Goal: Information Seeking & Learning: Find specific fact

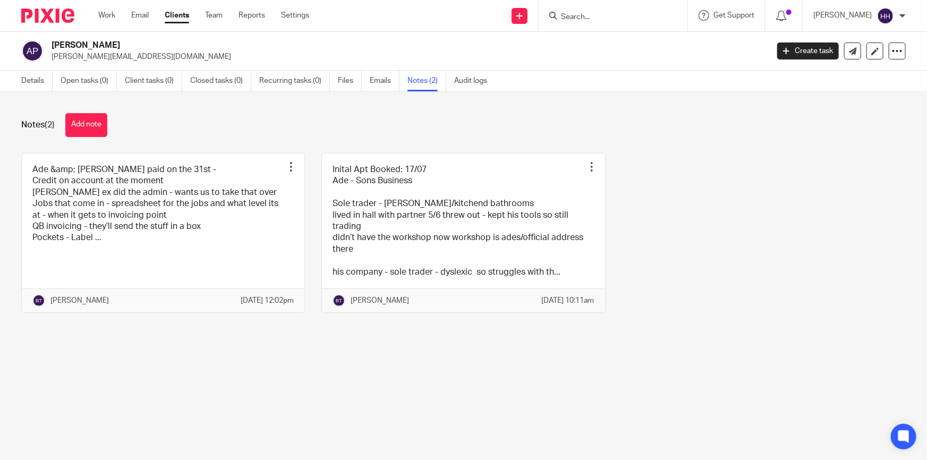
click at [586, 18] on input "Search" at bounding box center [608, 18] width 96 height 10
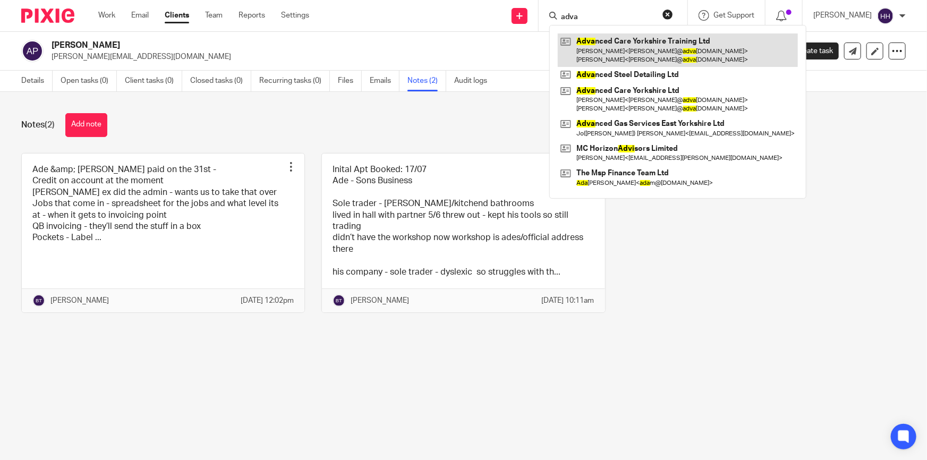
type input "adva"
click at [627, 40] on link at bounding box center [678, 49] width 240 height 33
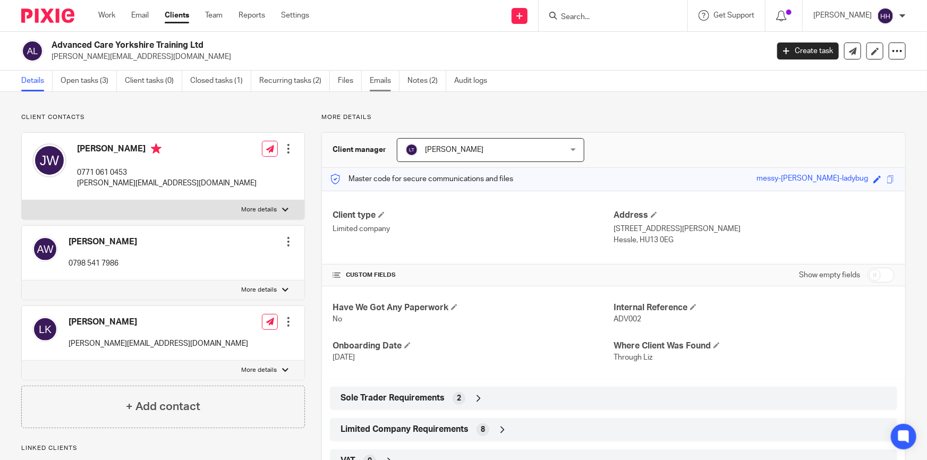
click at [389, 78] on link "Emails" at bounding box center [385, 81] width 30 height 21
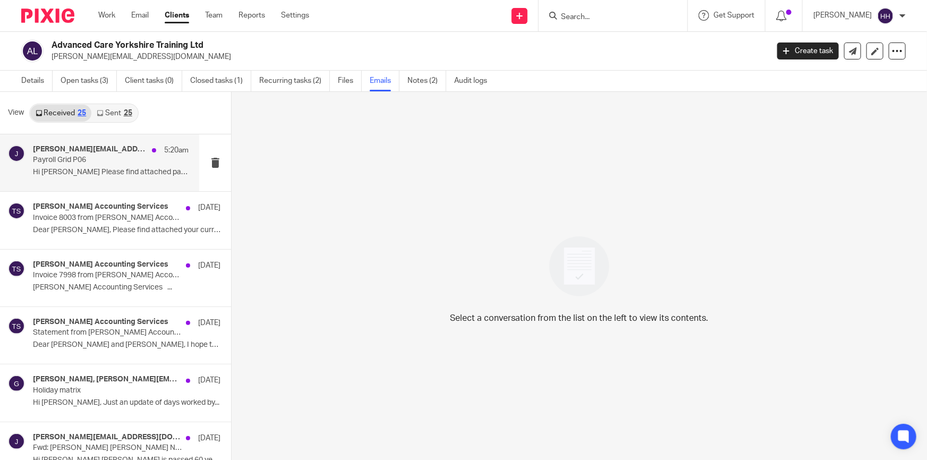
click at [66, 149] on h4 "[PERSON_NAME][EMAIL_ADDRESS][DOMAIN_NAME]" at bounding box center [90, 149] width 114 height 9
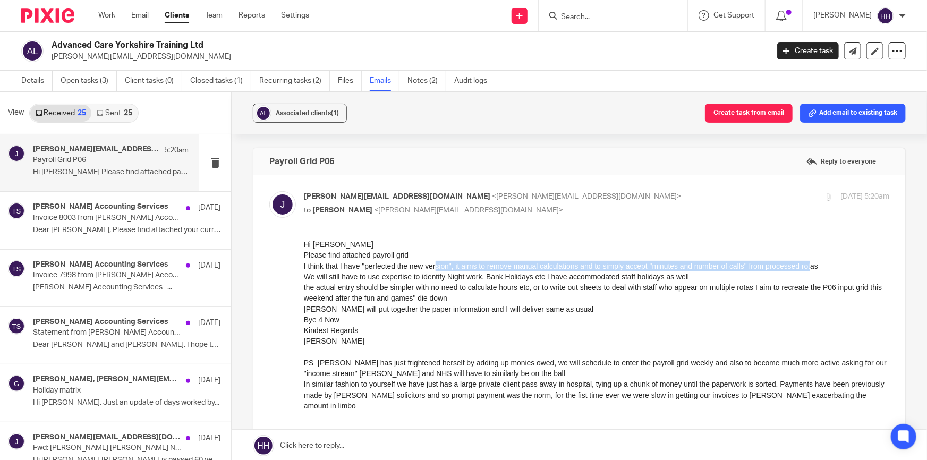
drag, startPoint x: 436, startPoint y: 262, endPoint x: 812, endPoint y: 266, distance: 376.1
click at [811, 266] on p "I think that I have "perfected the new version", it aims to remove manual calcu…" at bounding box center [596, 265] width 585 height 11
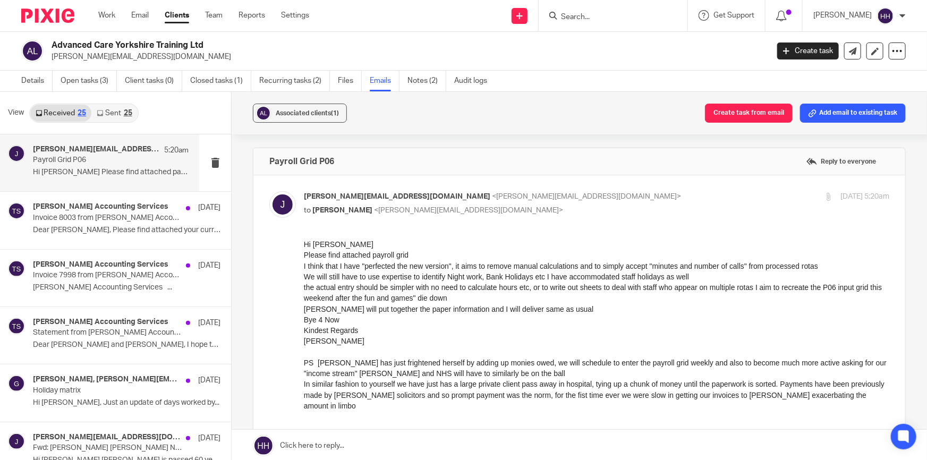
click at [414, 286] on p "the actual entry should be simpler with no need to calculate hours etc, or to w…" at bounding box center [596, 293] width 585 height 22
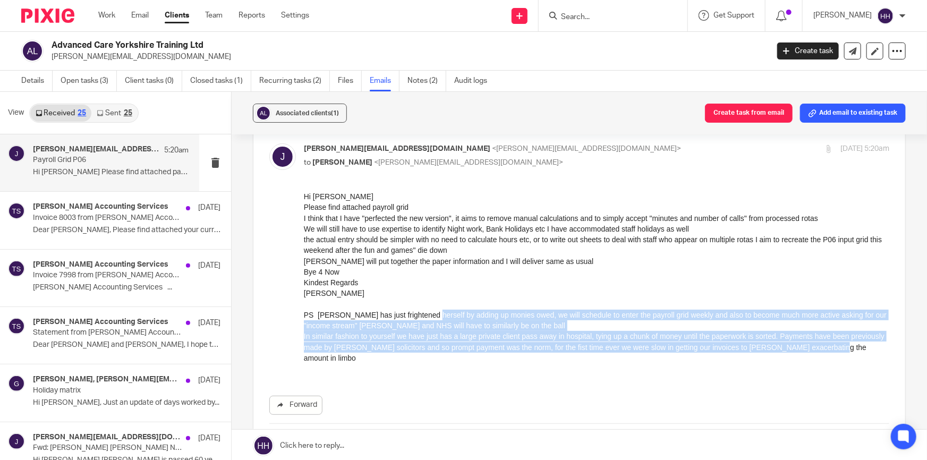
drag, startPoint x: 427, startPoint y: 310, endPoint x: 857, endPoint y: 347, distance: 431.9
click at [857, 347] on div "Hi Liz Please find attached payroll grid I think that I have "perfected the new…" at bounding box center [596, 282] width 585 height 183
click at [419, 330] on p "In similar fashion to yourself we have just has a large private client pass awa…" at bounding box center [596, 346] width 585 height 32
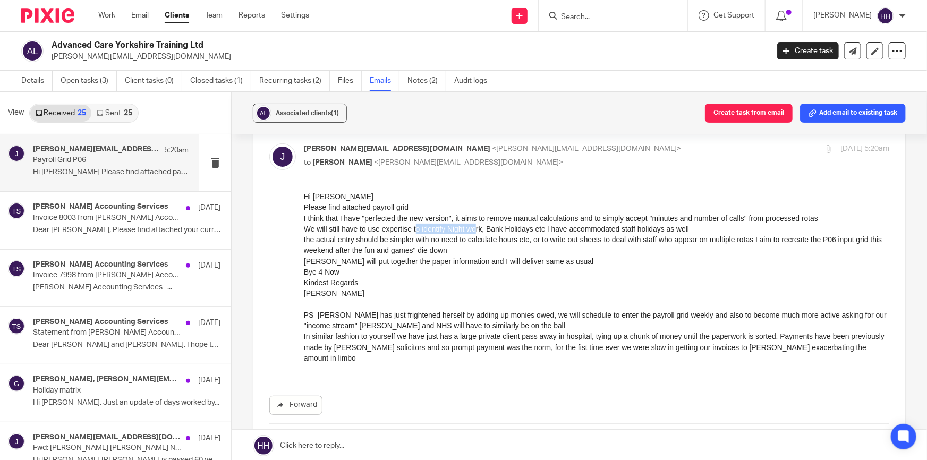
drag, startPoint x: 415, startPoint y: 227, endPoint x: 483, endPoint y: 229, distance: 68.5
click at [478, 229] on p "We will still have to use expertise to identify Night work, Bank Holidays etc I…" at bounding box center [596, 228] width 585 height 11
click at [492, 228] on p "We will still have to use expertise to identify Night work, Bank Holidays etc I…" at bounding box center [596, 228] width 585 height 11
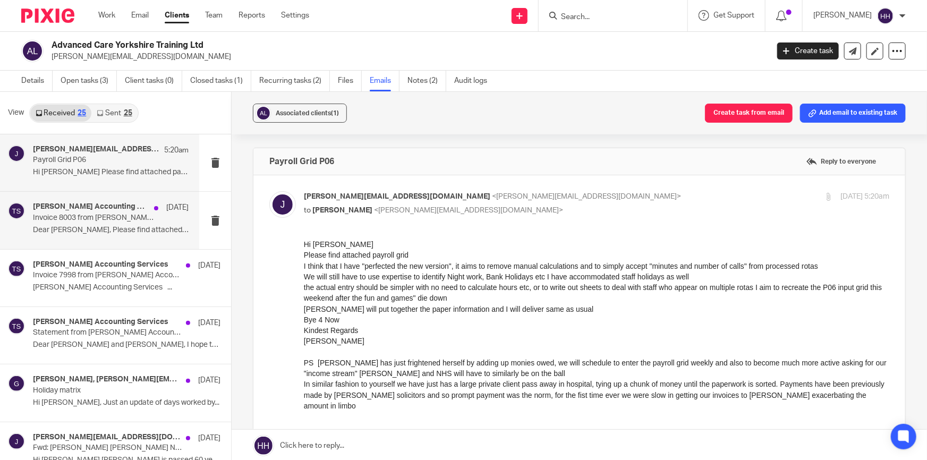
click at [104, 209] on h4 "Turpin Accounting Services" at bounding box center [91, 206] width 116 height 9
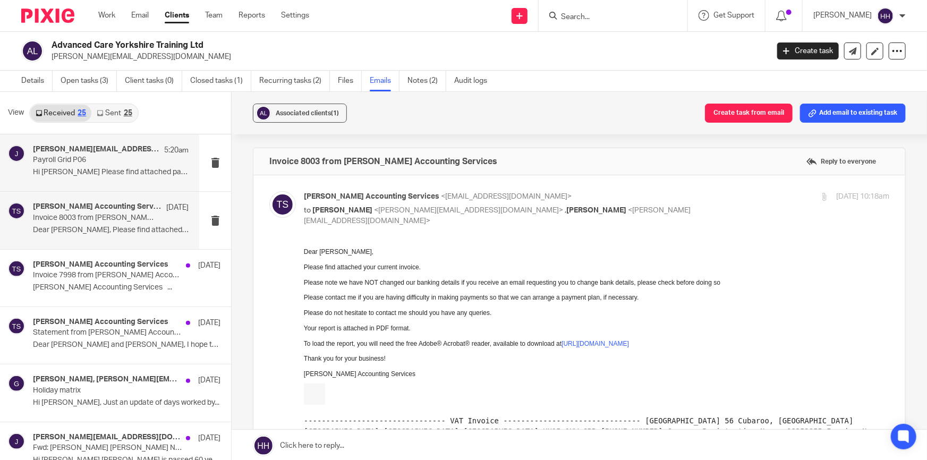
click at [110, 164] on p "Payroll Grid P06" at bounding box center [95, 160] width 125 height 9
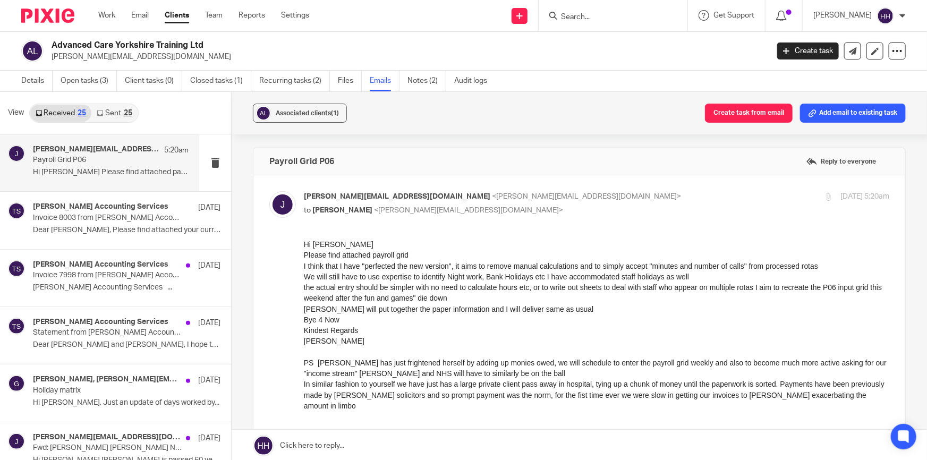
click at [126, 109] on div "25" at bounding box center [128, 112] width 8 height 7
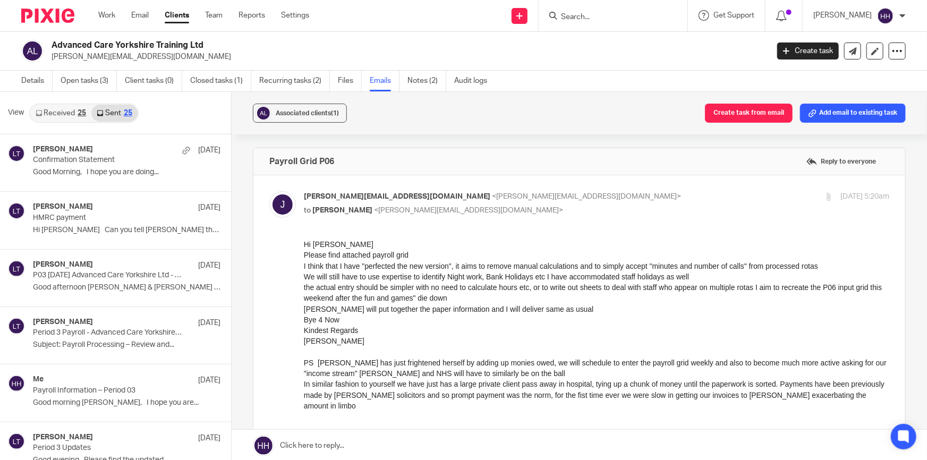
scroll to position [1, 0]
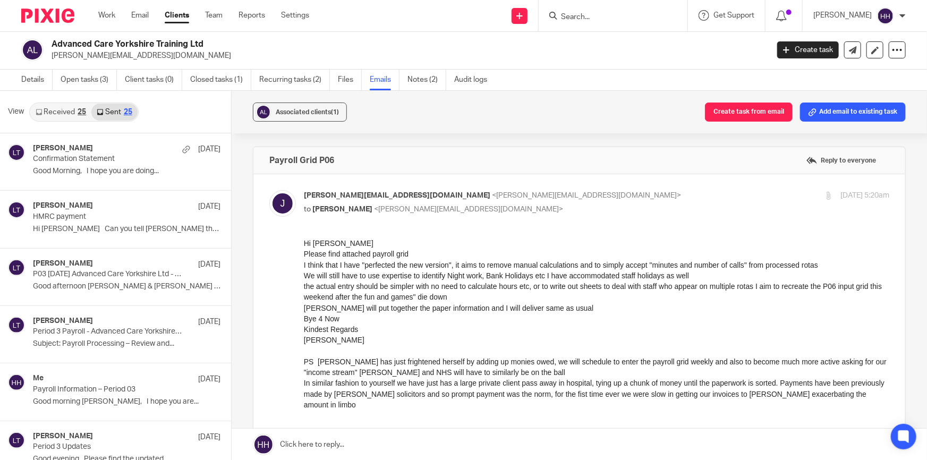
click at [60, 106] on link "Received 25" at bounding box center [60, 112] width 61 height 17
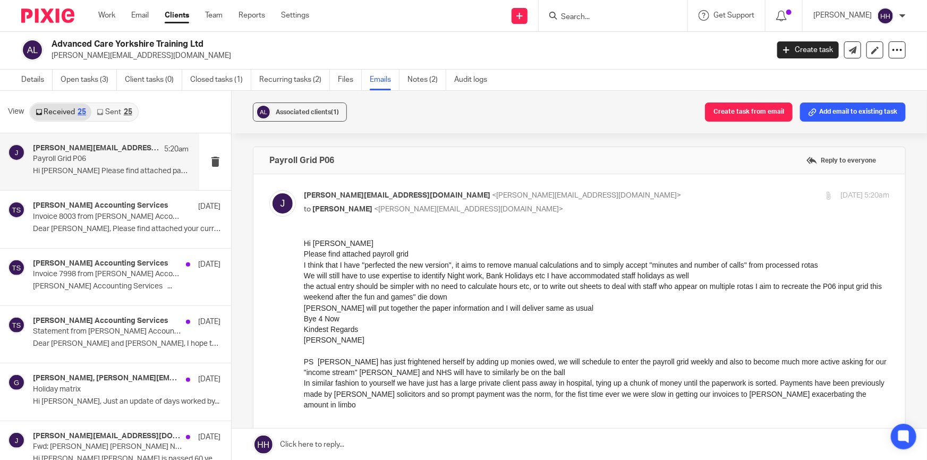
click at [112, 113] on link "Sent 25" at bounding box center [114, 112] width 46 height 17
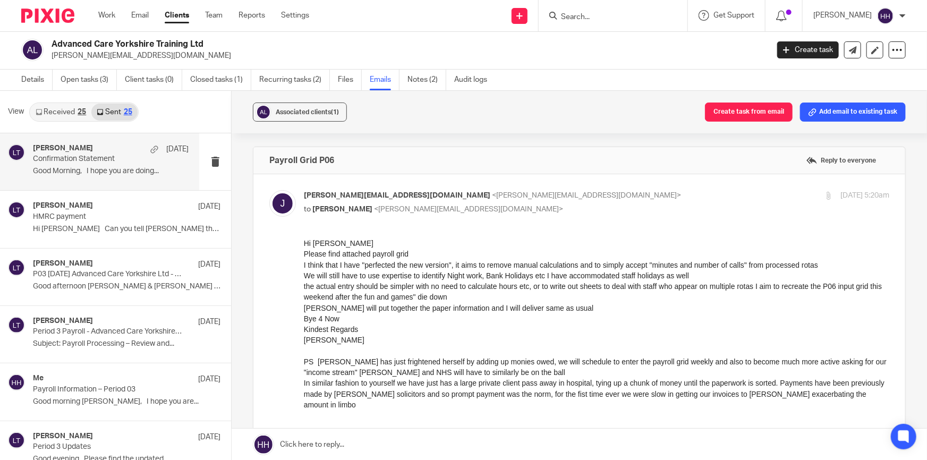
click at [101, 155] on p "Confirmation Statement" at bounding box center [95, 159] width 125 height 9
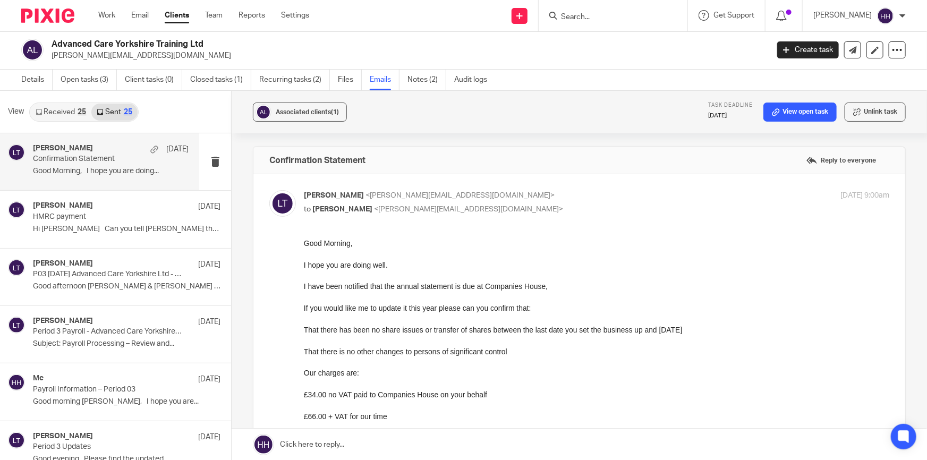
scroll to position [0, 0]
click at [56, 112] on link "Received 25" at bounding box center [60, 113] width 61 height 17
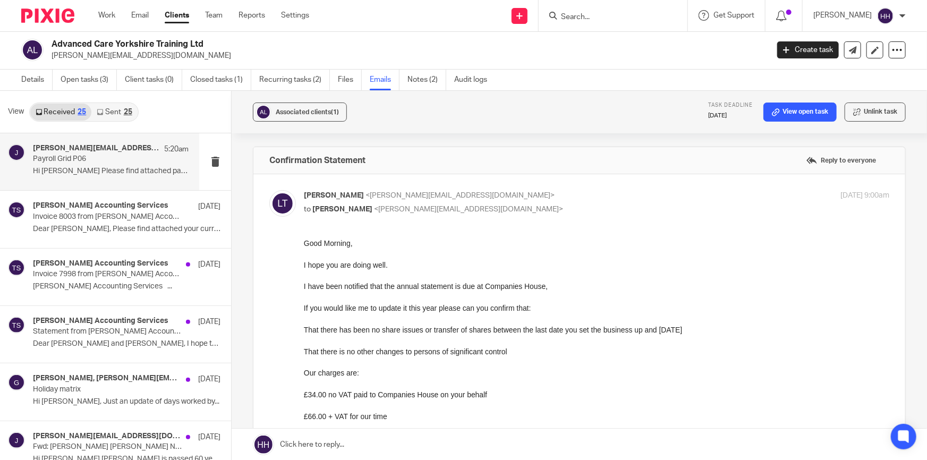
click at [75, 155] on p "Payroll Grid P06" at bounding box center [95, 159] width 125 height 9
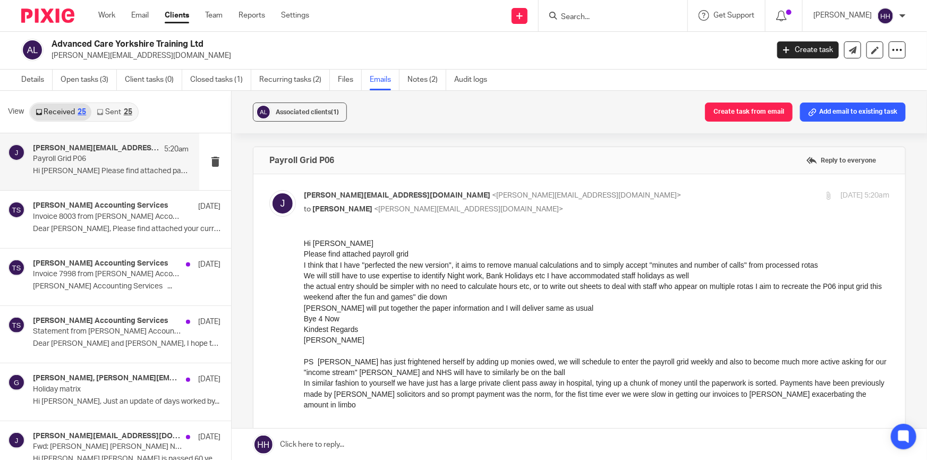
scroll to position [0, 0]
